Goal: Find specific page/section: Locate item on page

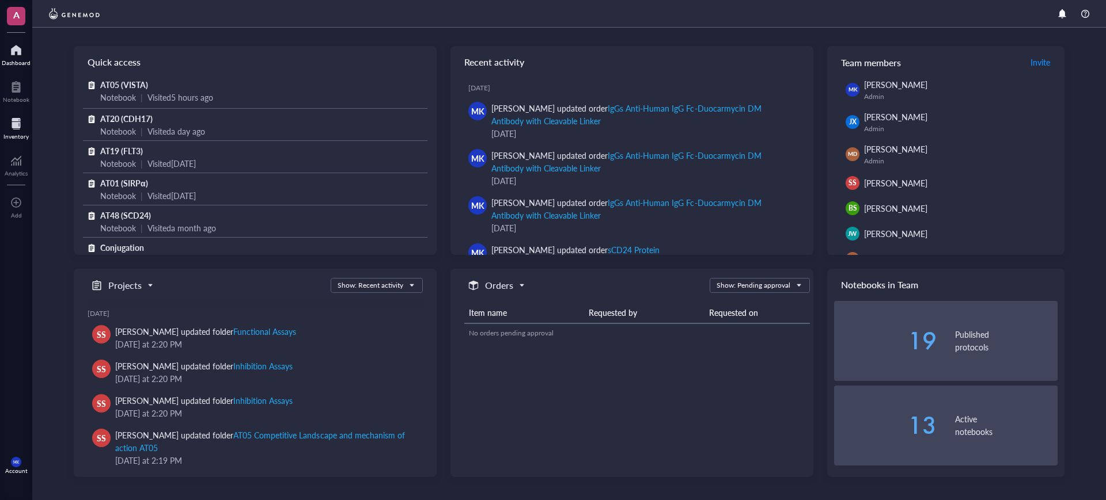
click at [21, 139] on div "Inventory" at bounding box center [15, 136] width 25 height 7
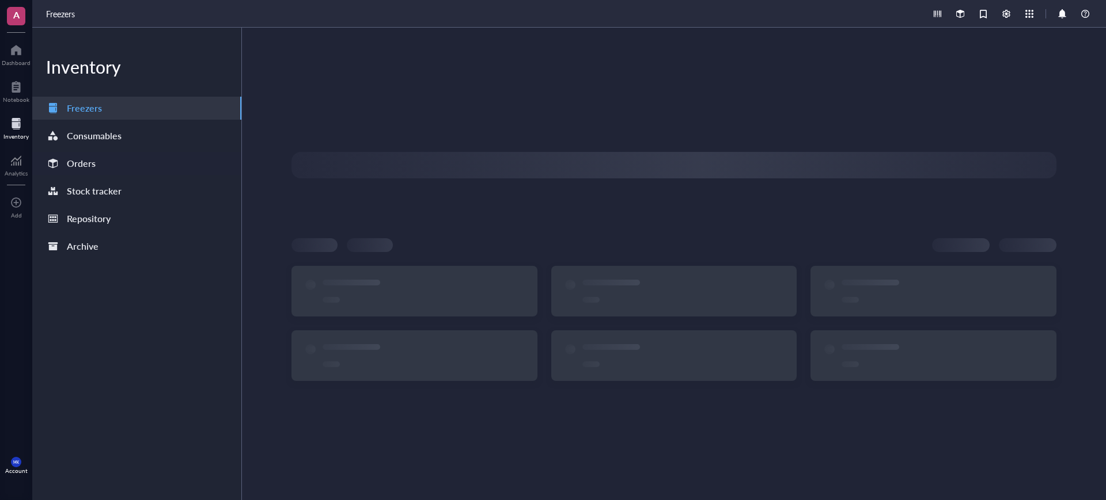
click at [72, 157] on div "Orders" at bounding box center [81, 164] width 29 height 16
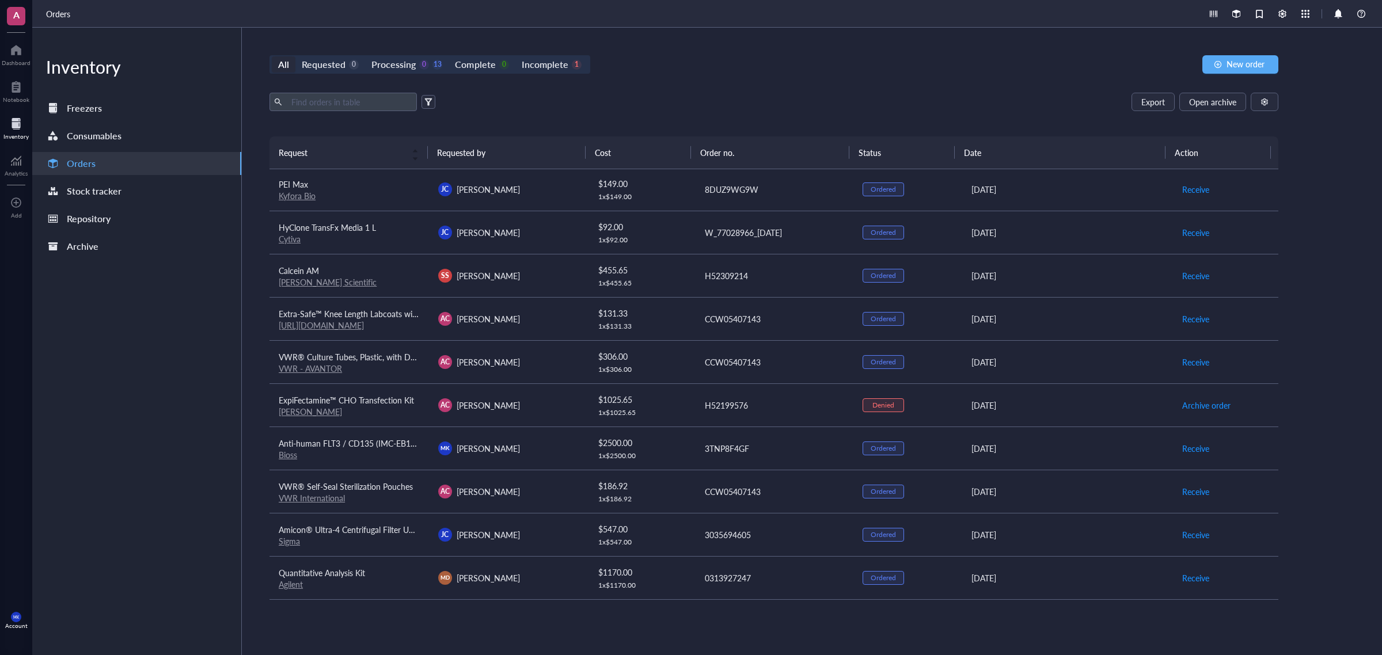
scroll to position [176, 0]
click at [10, 102] on div "Notebook" at bounding box center [16, 99] width 26 height 7
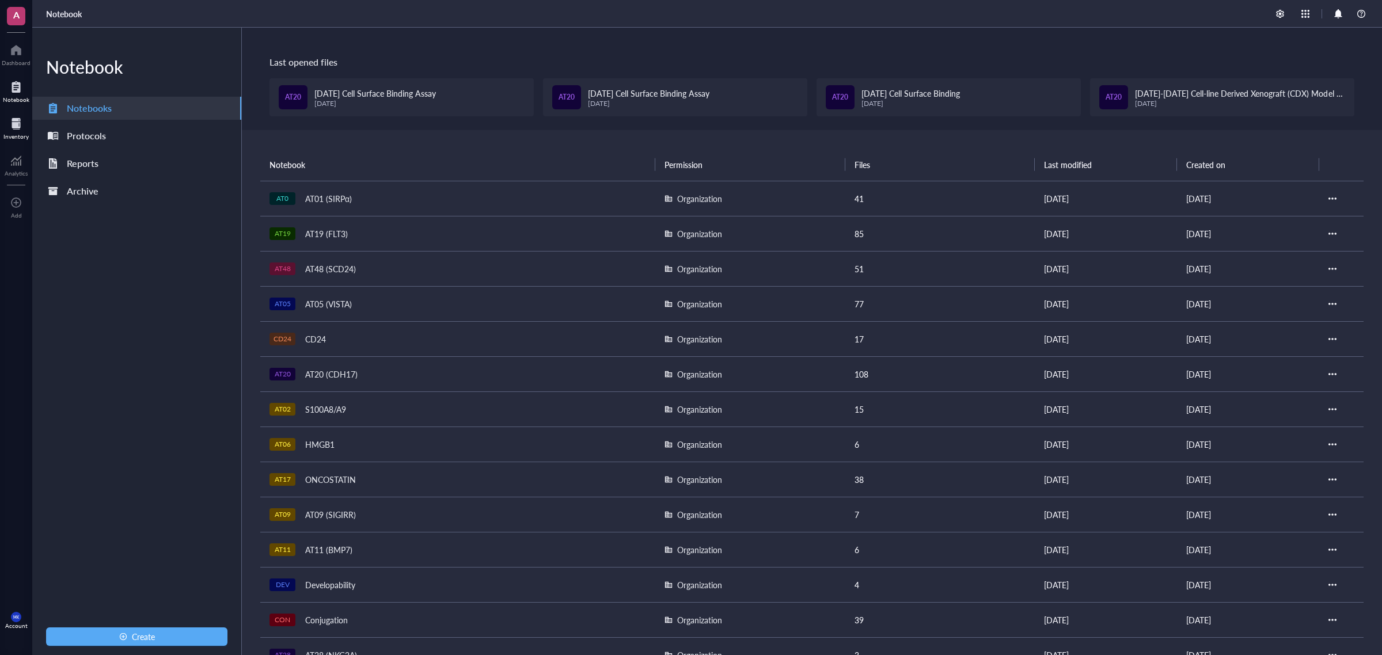
click at [5, 125] on div at bounding box center [15, 124] width 25 height 18
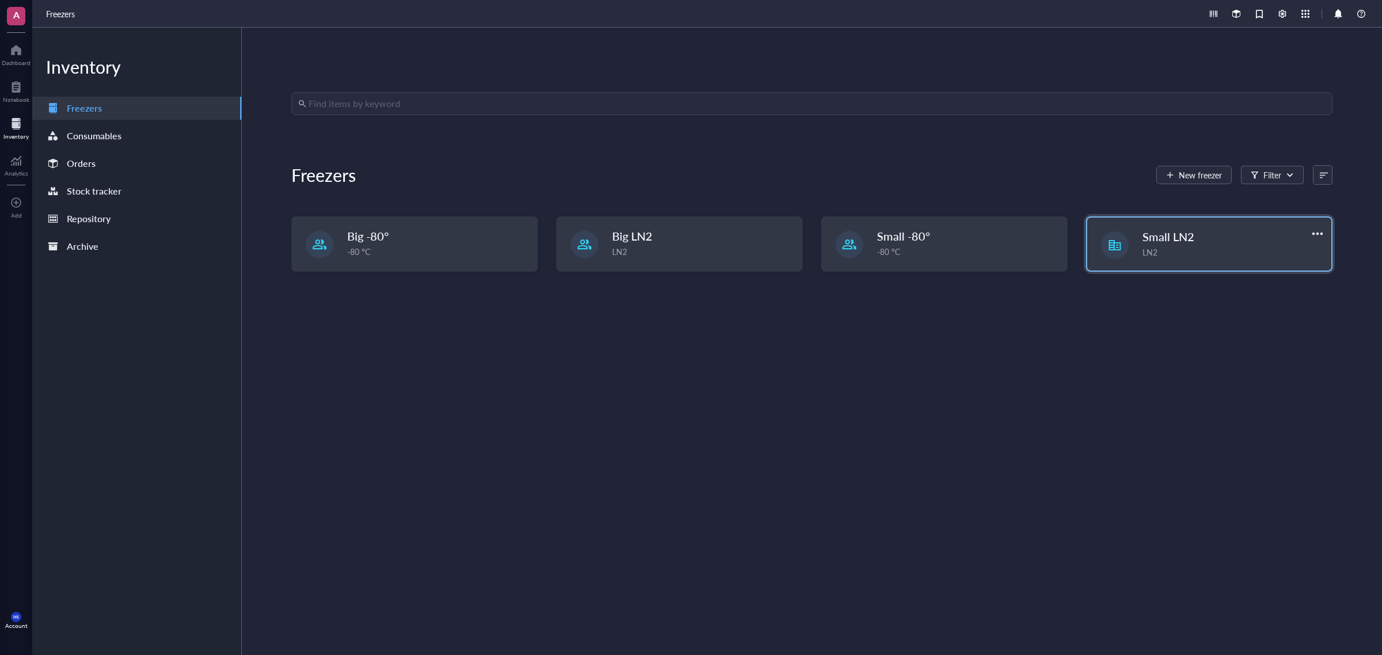
click at [1105, 249] on div "LN2" at bounding box center [1234, 252] width 182 height 13
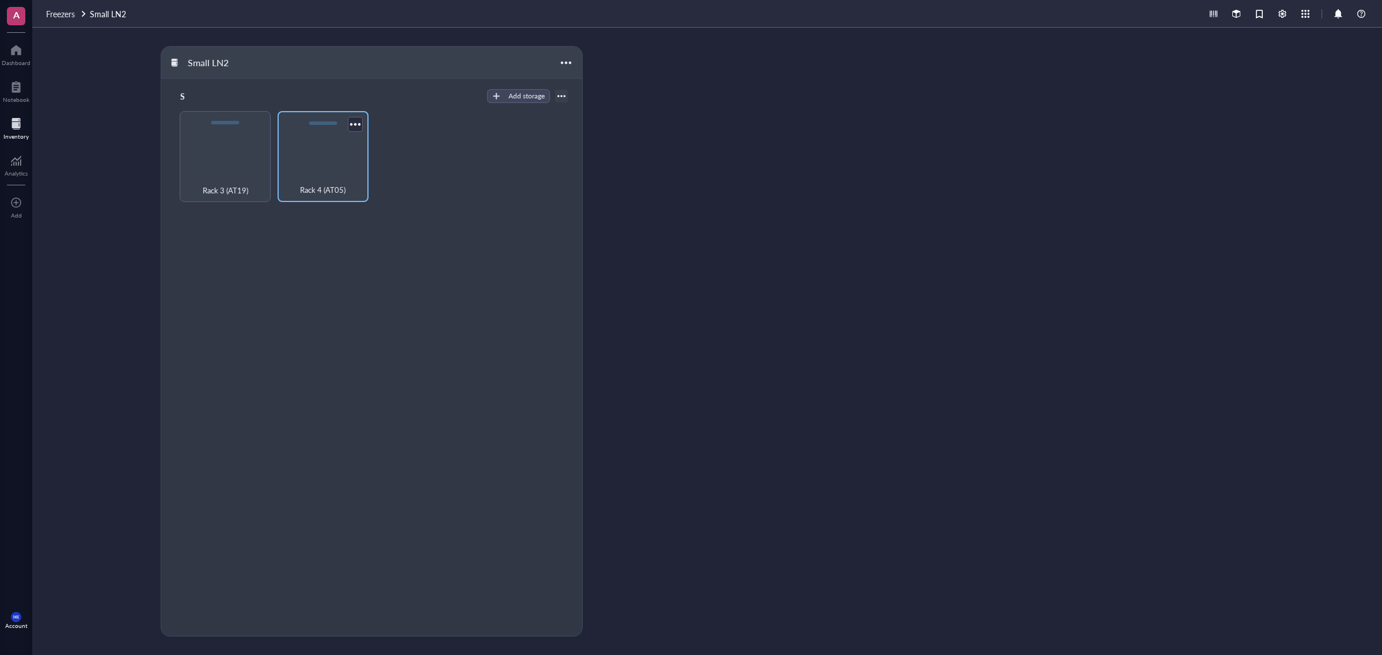
click at [305, 165] on div "Rack 4 (AT05)" at bounding box center [323, 156] width 91 height 91
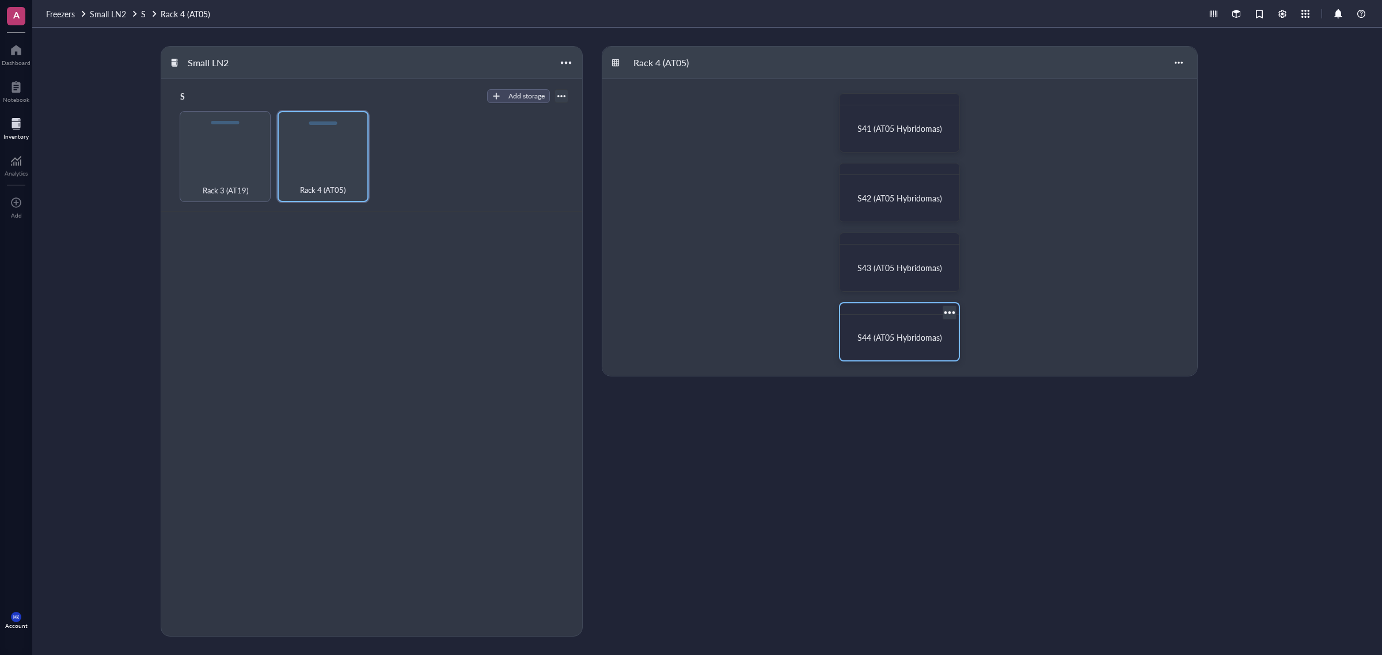
click at [897, 330] on div "S44 (AT05 Hybridomas)" at bounding box center [899, 338] width 109 height 36
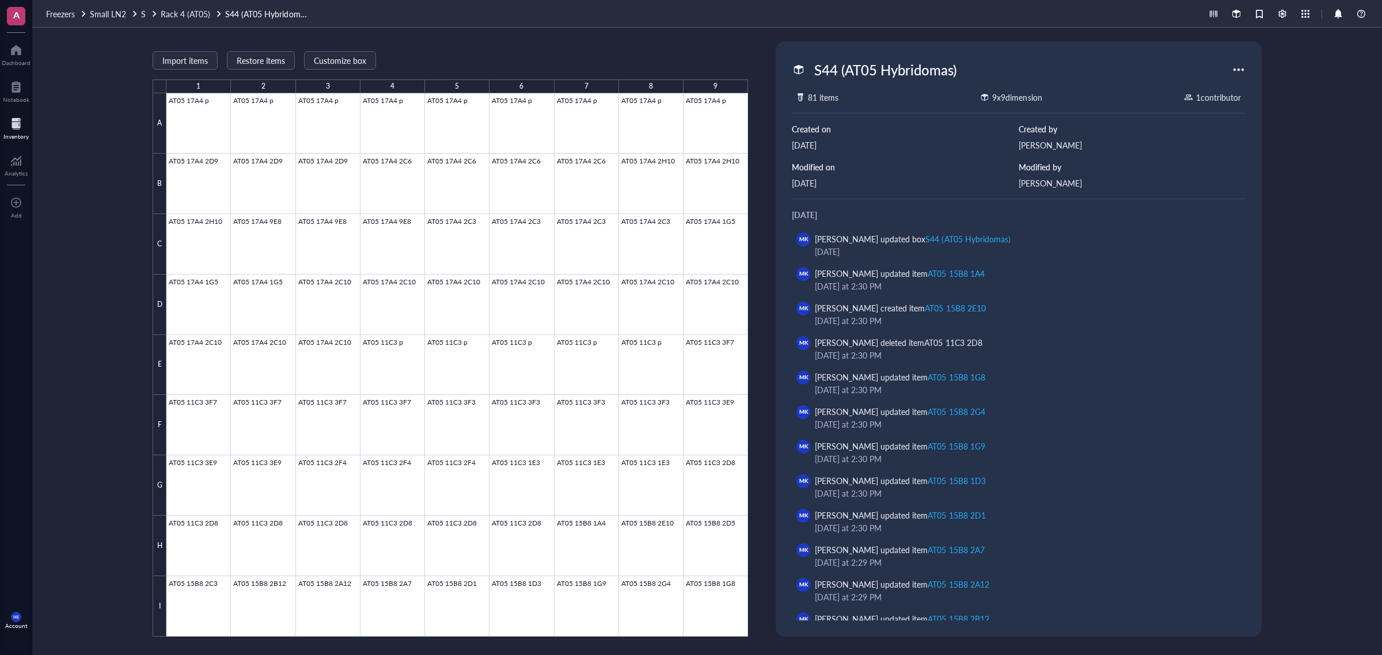
drag, startPoint x: 202, startPoint y: 12, endPoint x: 237, endPoint y: 20, distance: 35.5
click at [202, 12] on span "Rack 4 (AT05)" at bounding box center [186, 14] width 50 height 12
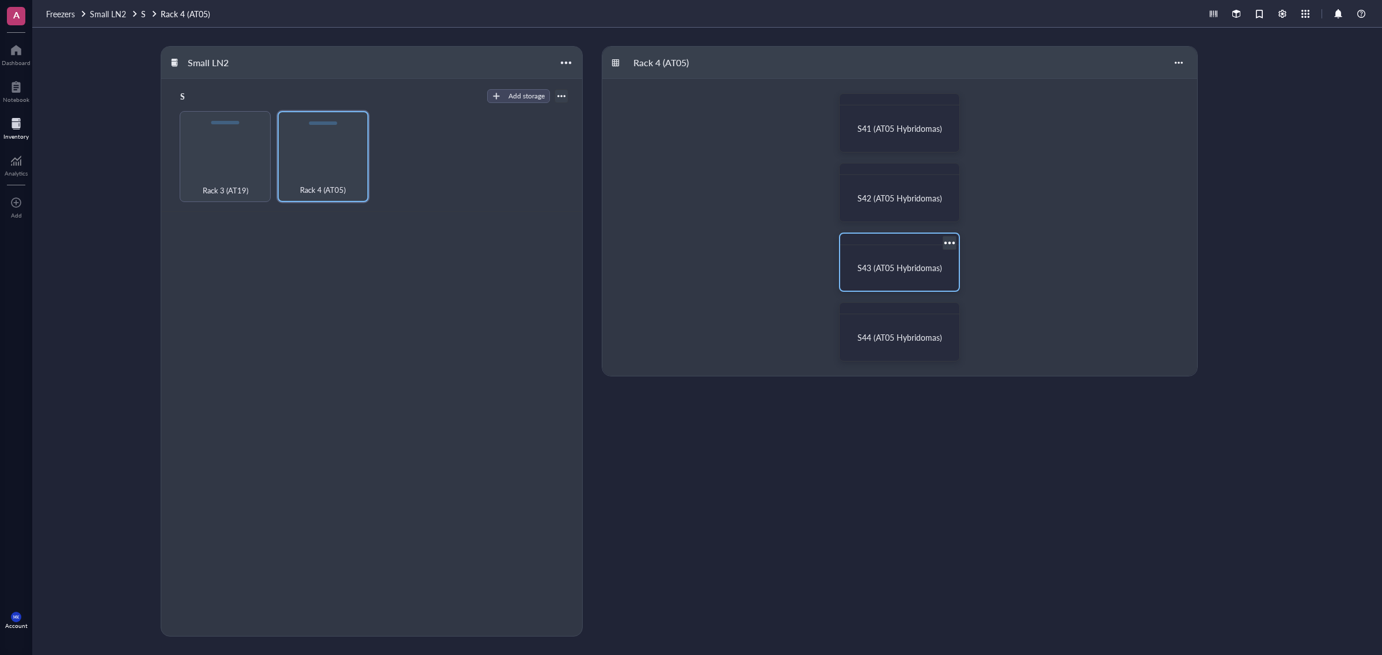
click at [903, 239] on div at bounding box center [899, 240] width 119 height 12
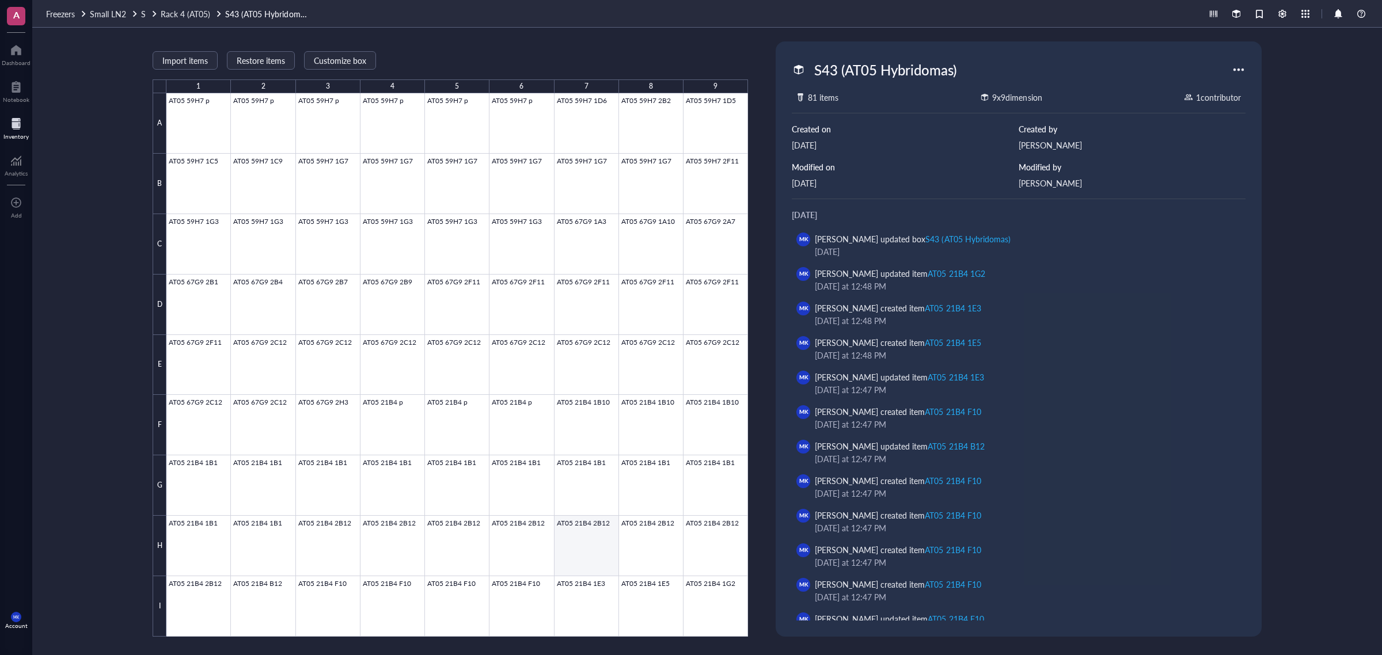
click at [517, 500] on div at bounding box center [457, 365] width 582 height 544
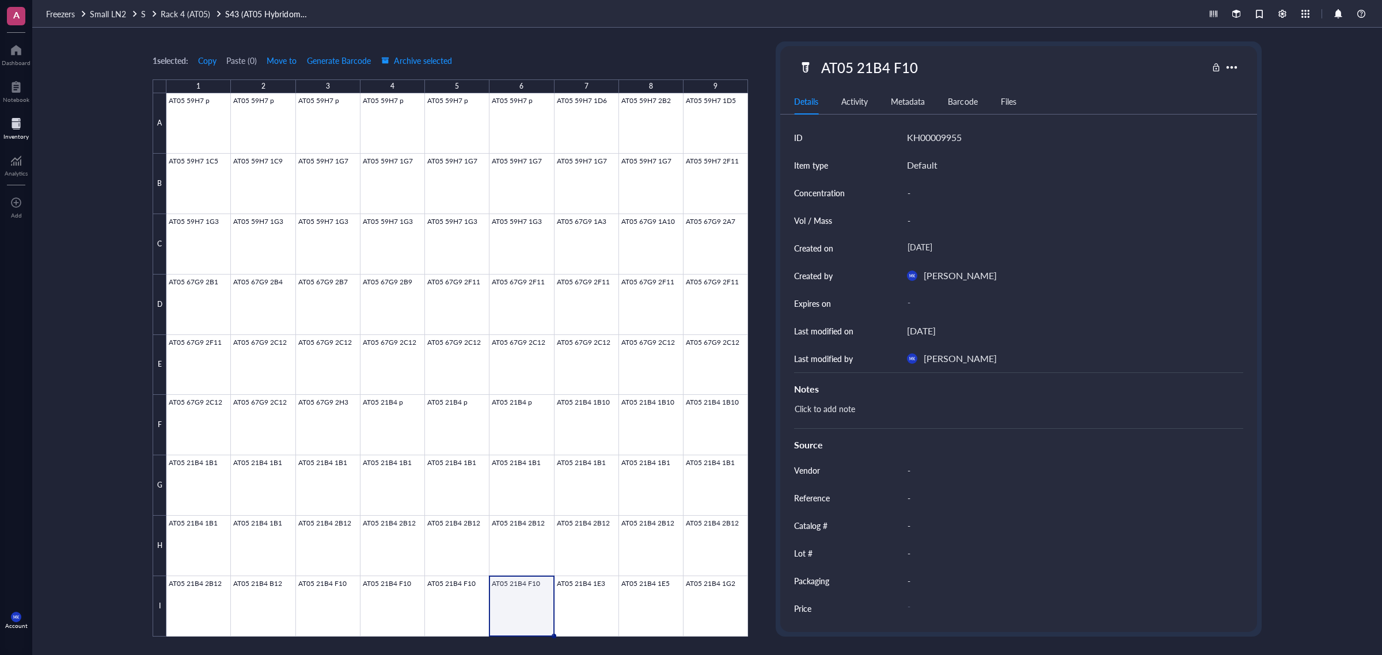
click at [1105, 403] on div "1 selected: Copy Paste ( 0 ) Move to Generate Barcode Archive selected 1 2 3 4 …" at bounding box center [707, 342] width 1350 height 628
click at [93, 500] on div "1 selected: Copy Paste ( 0 ) Move to Generate Barcode Archive selected 1 2 3 4 …" at bounding box center [707, 342] width 1350 height 628
